Goal: Transaction & Acquisition: Purchase product/service

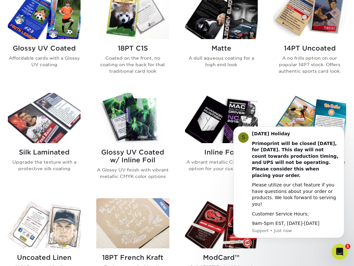
scroll to position [332, 0]
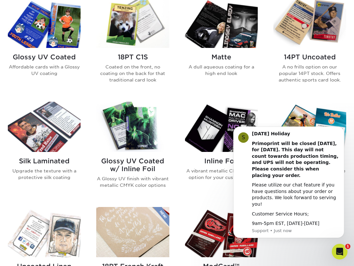
click at [301, 60] on h2 "14PT Uncoated" at bounding box center [309, 57] width 73 height 8
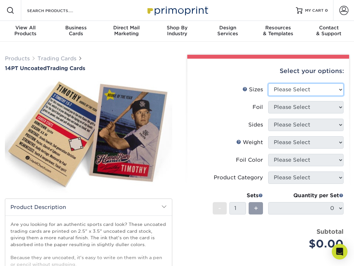
click at [281, 91] on select "Please Select 2.5" x 3.5"" at bounding box center [305, 90] width 75 height 12
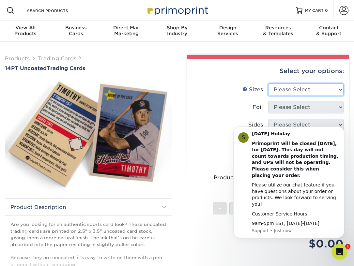
select select "2.50x3.50"
click at [268, 84] on select "Please Select 2.5" x 3.5"" at bounding box center [305, 90] width 75 height 12
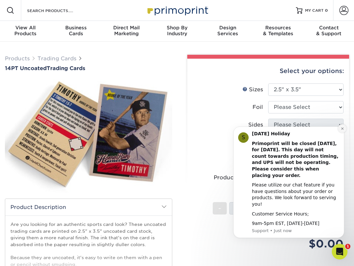
click at [343, 130] on icon "Dismiss notification" at bounding box center [343, 129] width 4 height 4
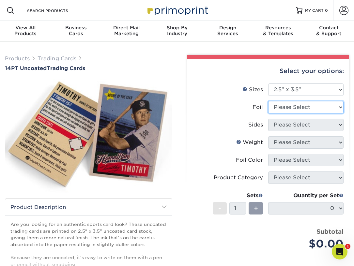
click at [330, 110] on select "Please Select Yes No" at bounding box center [305, 107] width 75 height 12
select select "0"
click at [268, 101] on select "Please Select Yes No" at bounding box center [305, 107] width 75 height 12
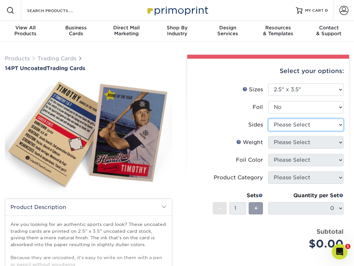
click at [316, 127] on select "Please Select Print Both Sides Print Front Only" at bounding box center [305, 125] width 75 height 12
select select "13abbda7-1d64-4f25-8bb2-c179b224825d"
click at [268, 119] on select "Please Select Print Both Sides Print Front Only" at bounding box center [305, 125] width 75 height 12
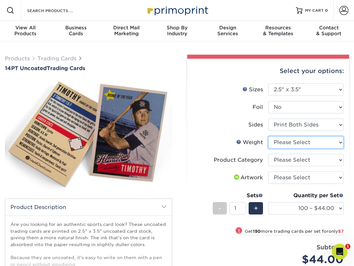
click at [304, 138] on select "Please Select 14PT Uncoated" at bounding box center [305, 142] width 75 height 12
select select "14PT Uncoated"
click at [268, 136] on select "Please Select 14PT Uncoated" at bounding box center [305, 142] width 75 height 12
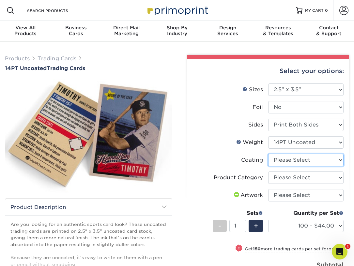
click at [290, 166] on select at bounding box center [305, 160] width 75 height 12
select select "3e7618de-abca-4bda-9f97-8b9129e913d8"
click at [268, 154] on select at bounding box center [305, 160] width 75 height 12
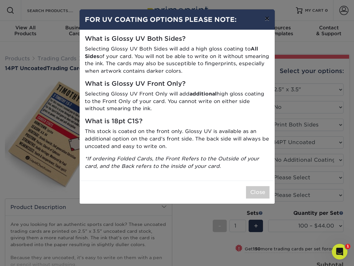
click at [267, 19] on button "×" at bounding box center [266, 18] width 15 height 18
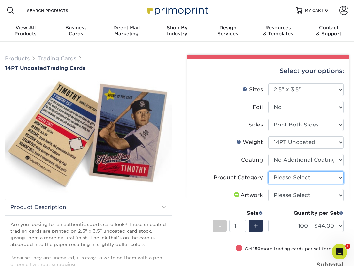
click at [305, 178] on select "Please Select Trading Cards" at bounding box center [305, 178] width 75 height 12
select select "c2f9bce9-36c2-409d-b101-c29d9d031e18"
click at [268, 172] on select "Please Select Trading Cards" at bounding box center [305, 178] width 75 height 12
click at [301, 194] on select "Please Select I will upload files I need a design - $100" at bounding box center [305, 195] width 75 height 12
select select "upload"
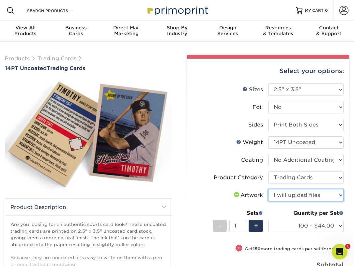
click at [268, 189] on select "Please Select I will upload files I need a design - $100" at bounding box center [305, 195] width 75 height 12
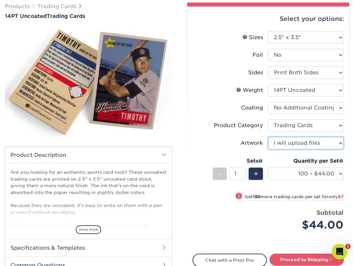
scroll to position [53, 0]
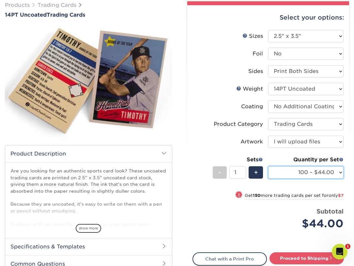
click at [292, 175] on select "100 – $44.00 250 – $51.00 500 – $54.00 1000 – $78.00 2500 – $148.00 5000 – $198…" at bounding box center [305, 172] width 75 height 12
